Goal: Information Seeking & Learning: Compare options

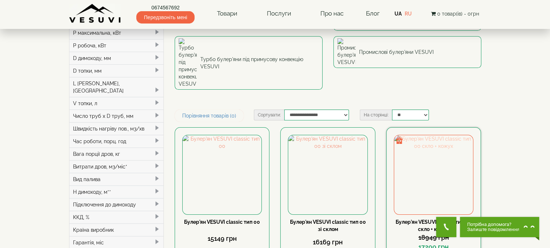
scroll to position [108, 0]
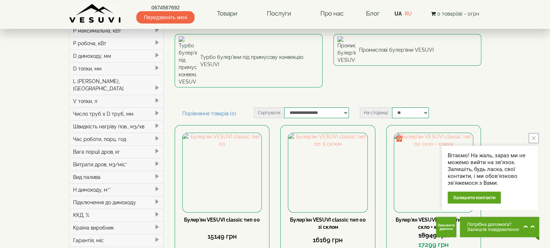
click at [531, 139] on button "close button" at bounding box center [534, 138] width 10 height 10
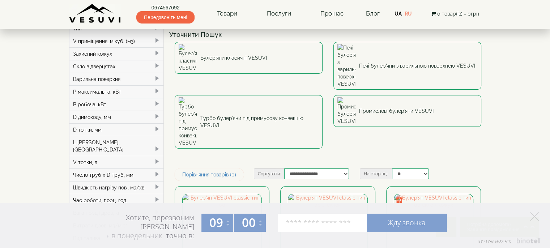
scroll to position [36, 0]
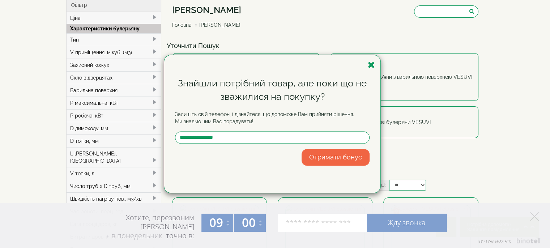
click at [112, 52] on div "Знайшли потрібний товар, але поки що не зважилися на покупку? Залишіть свій тел…" at bounding box center [275, 124] width 550 height 248
click at [371, 64] on icon "button" at bounding box center [371, 64] width 7 height 9
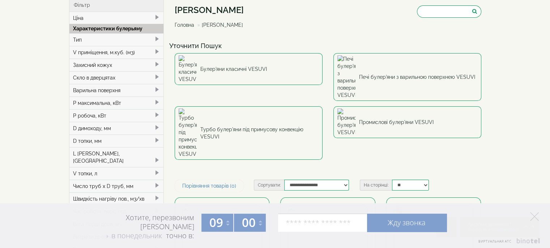
click at [107, 51] on div "V приміщення, м.куб. (м3)" at bounding box center [116, 52] width 94 height 13
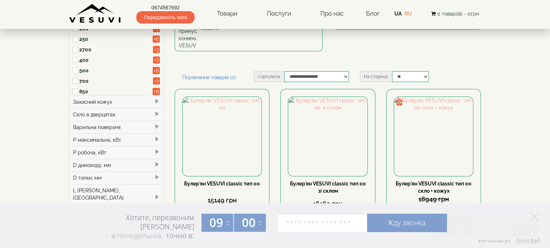
scroll to position [36, 0]
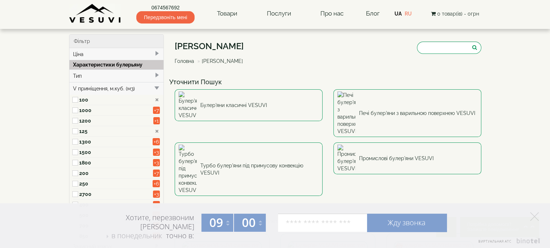
click at [82, 171] on label "200" at bounding box center [116, 173] width 74 height 7
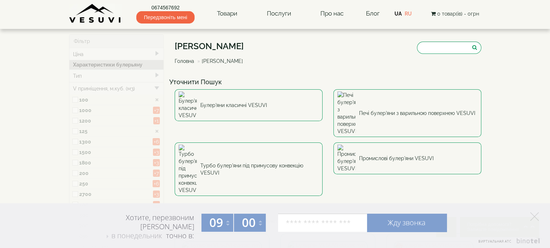
type input "*****"
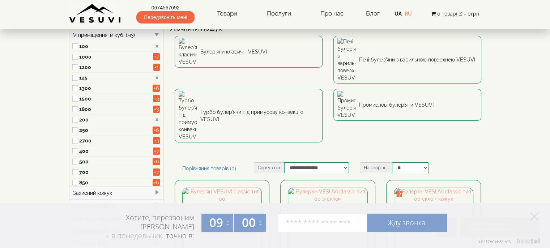
scroll to position [36, 0]
